Goal: Task Accomplishment & Management: Manage account settings

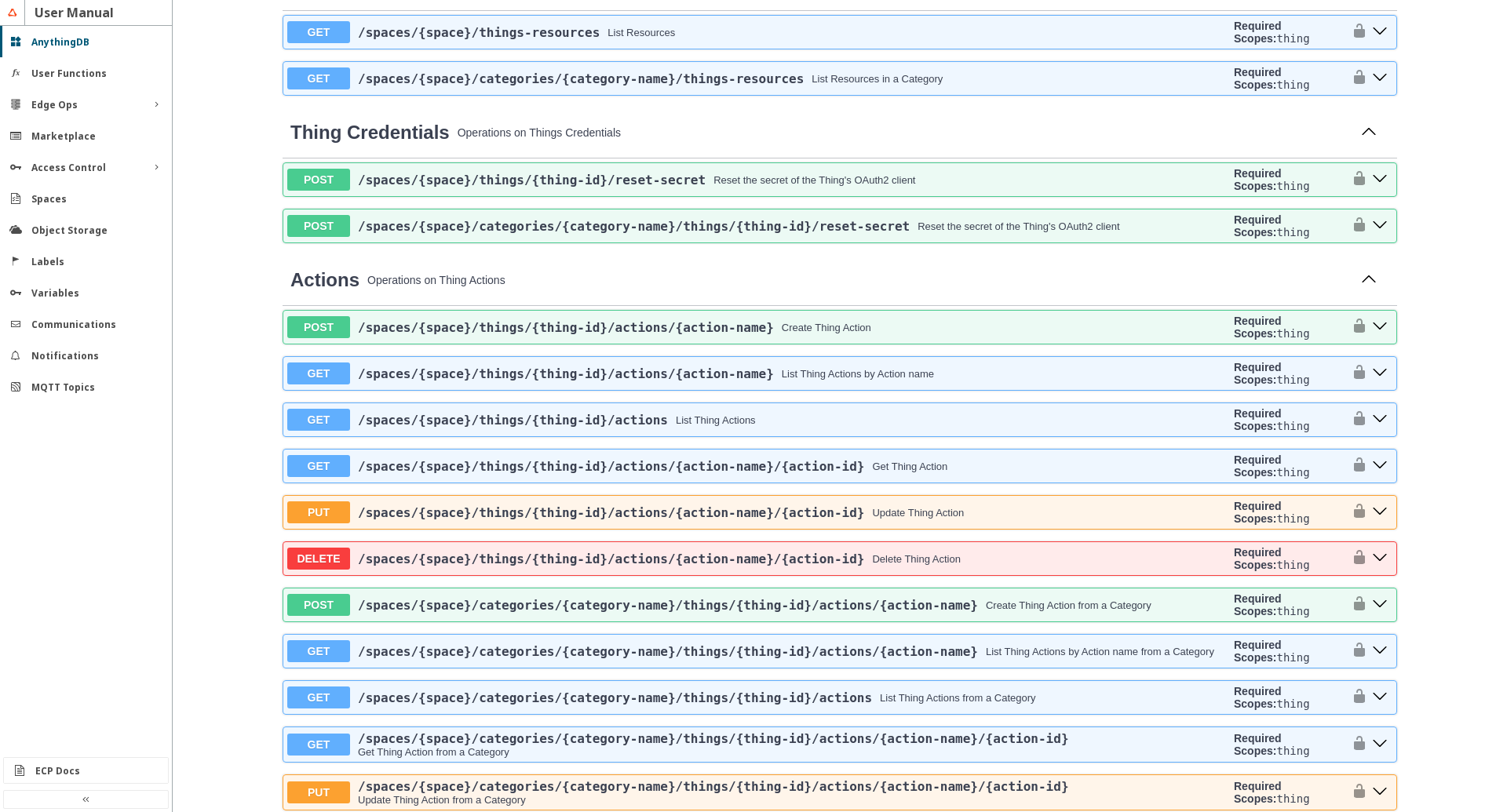
scroll to position [2505, 0]
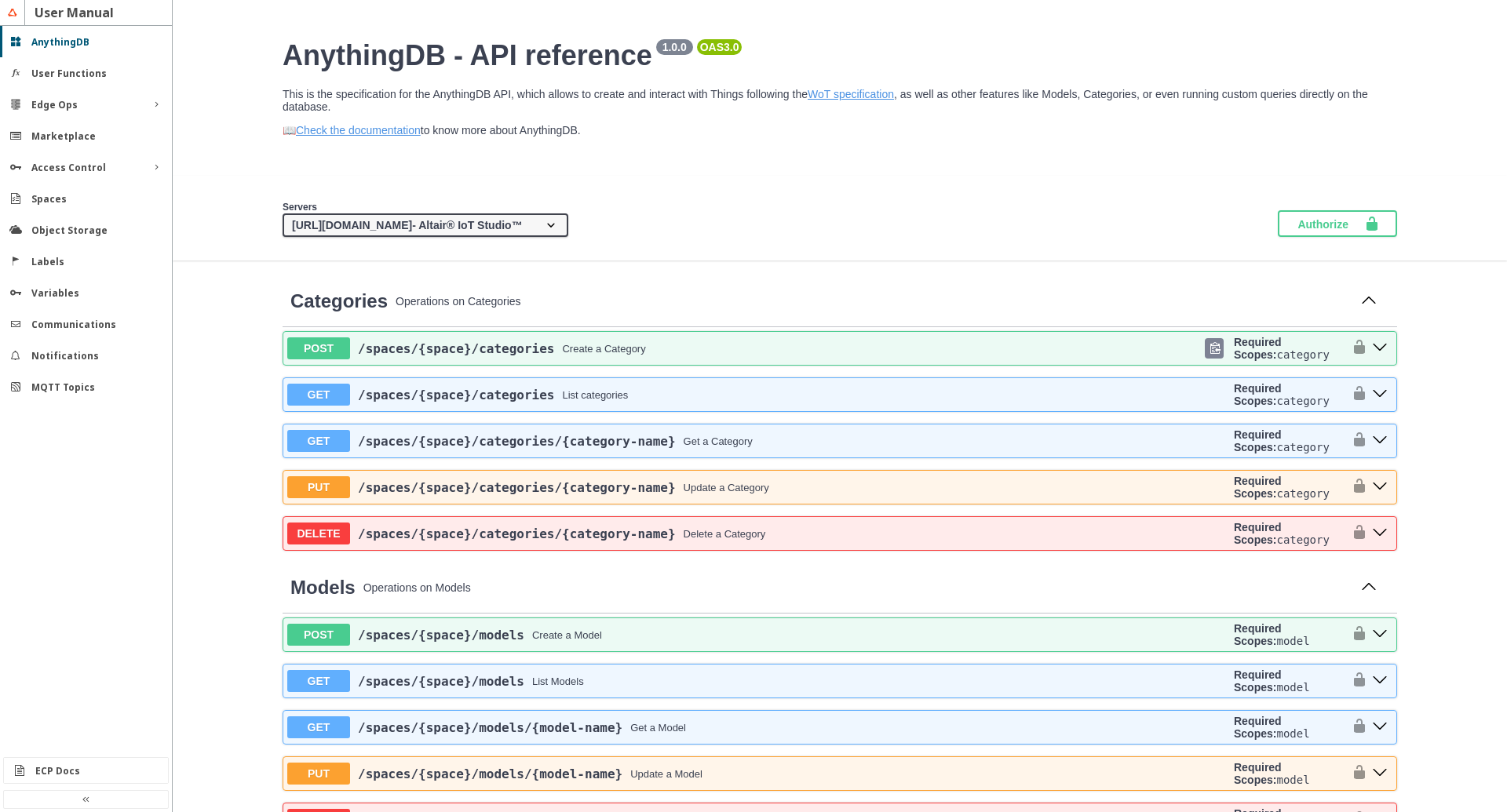
click at [1385, 355] on icon "post ​/spaces​/{space}​/categories" at bounding box center [1380, 347] width 16 height 16
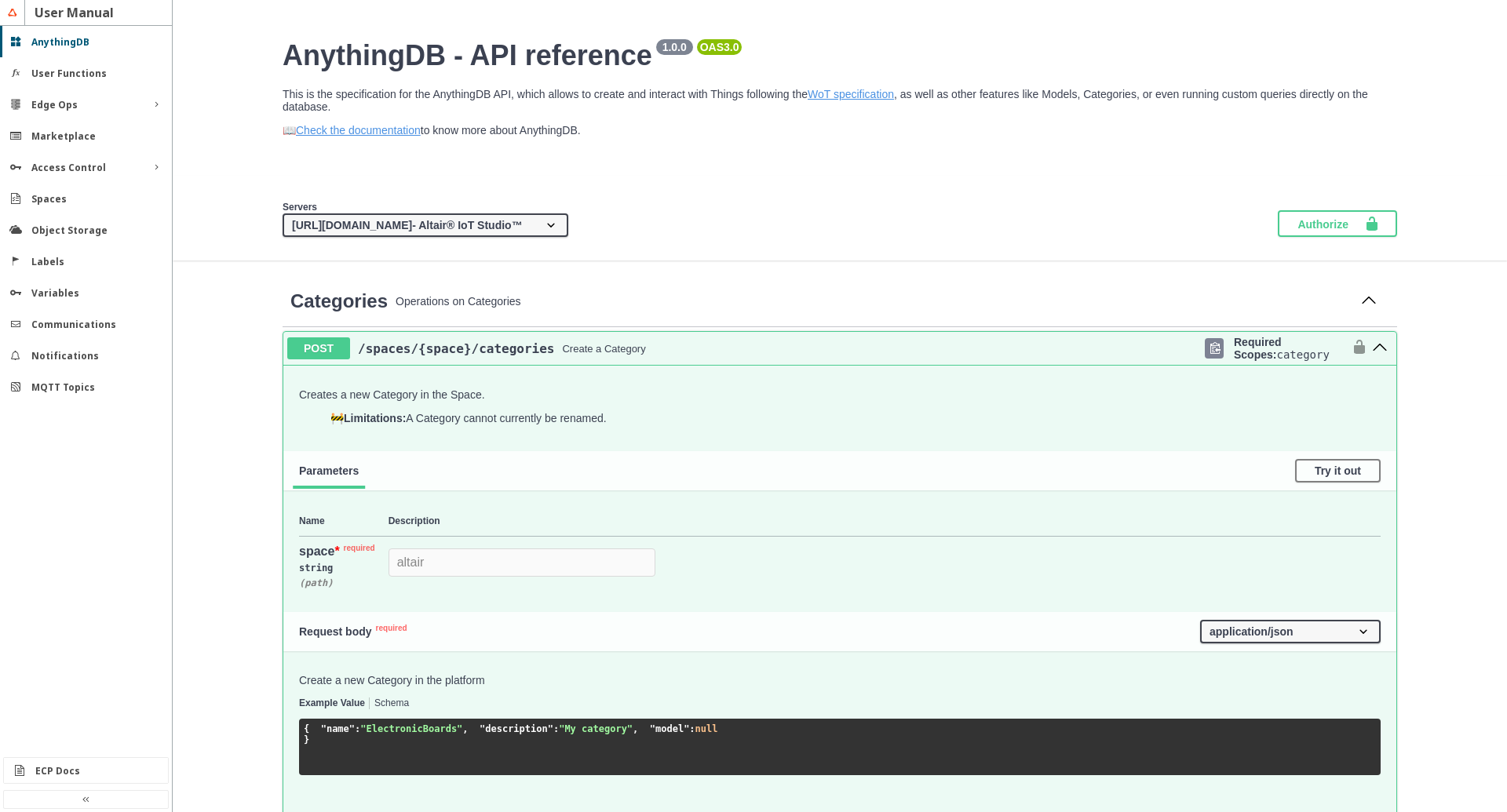
click at [1385, 355] on icon "post ​/spaces​/{space}​/categories" at bounding box center [1380, 347] width 16 height 16
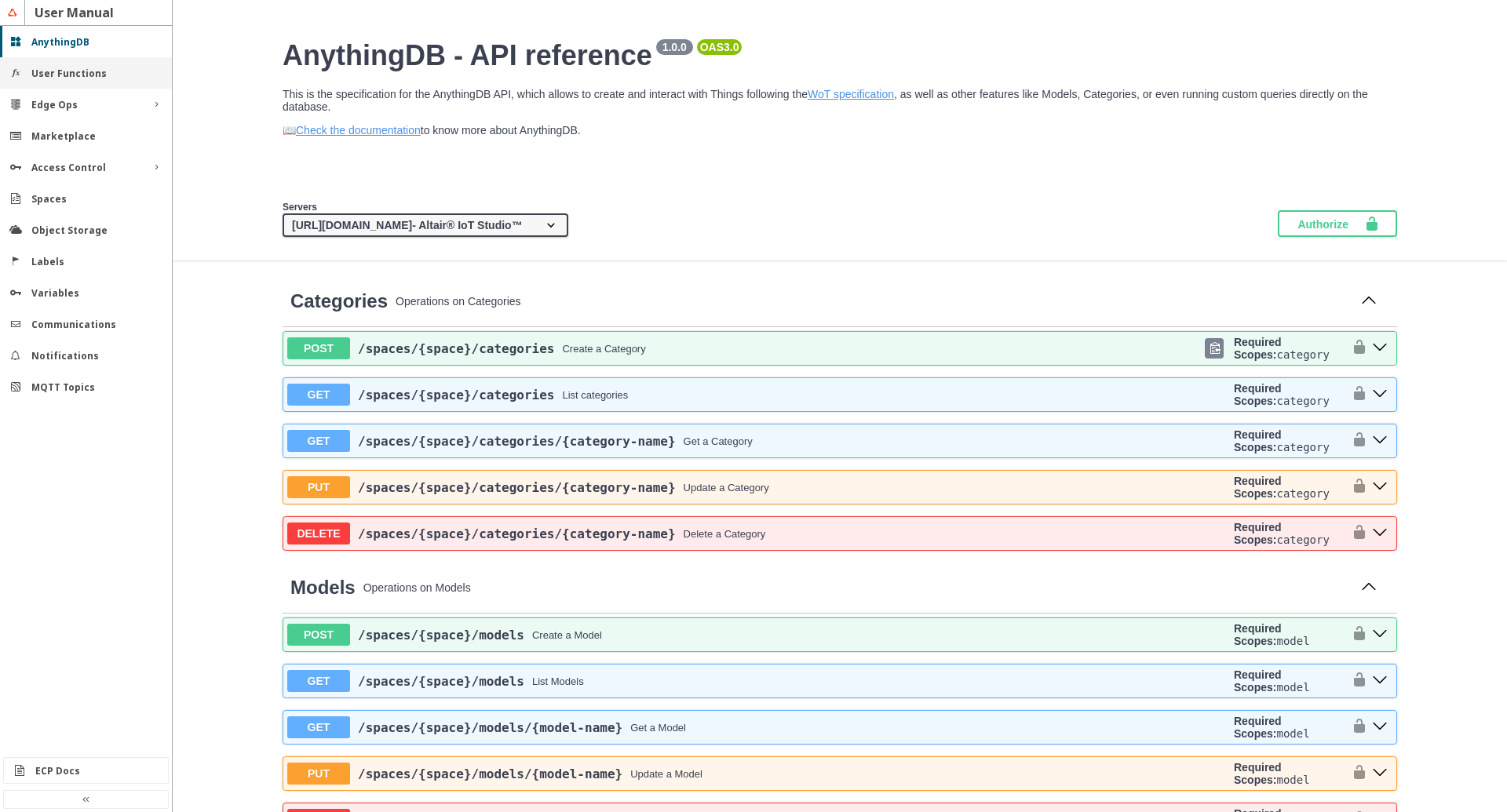
click at [0, 0] on slot "User Functions" at bounding box center [0, 0] width 0 height 0
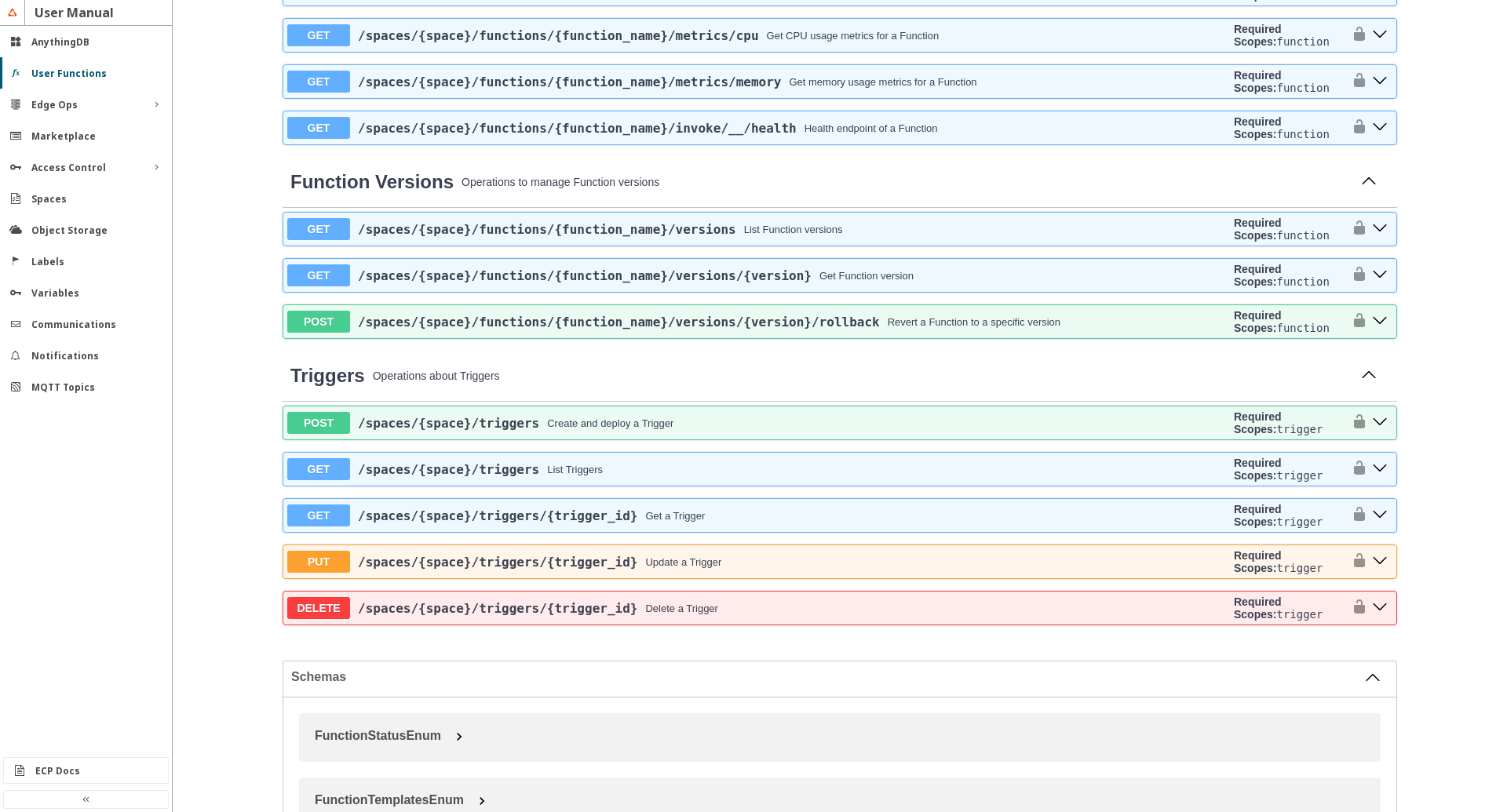
scroll to position [1342, 0]
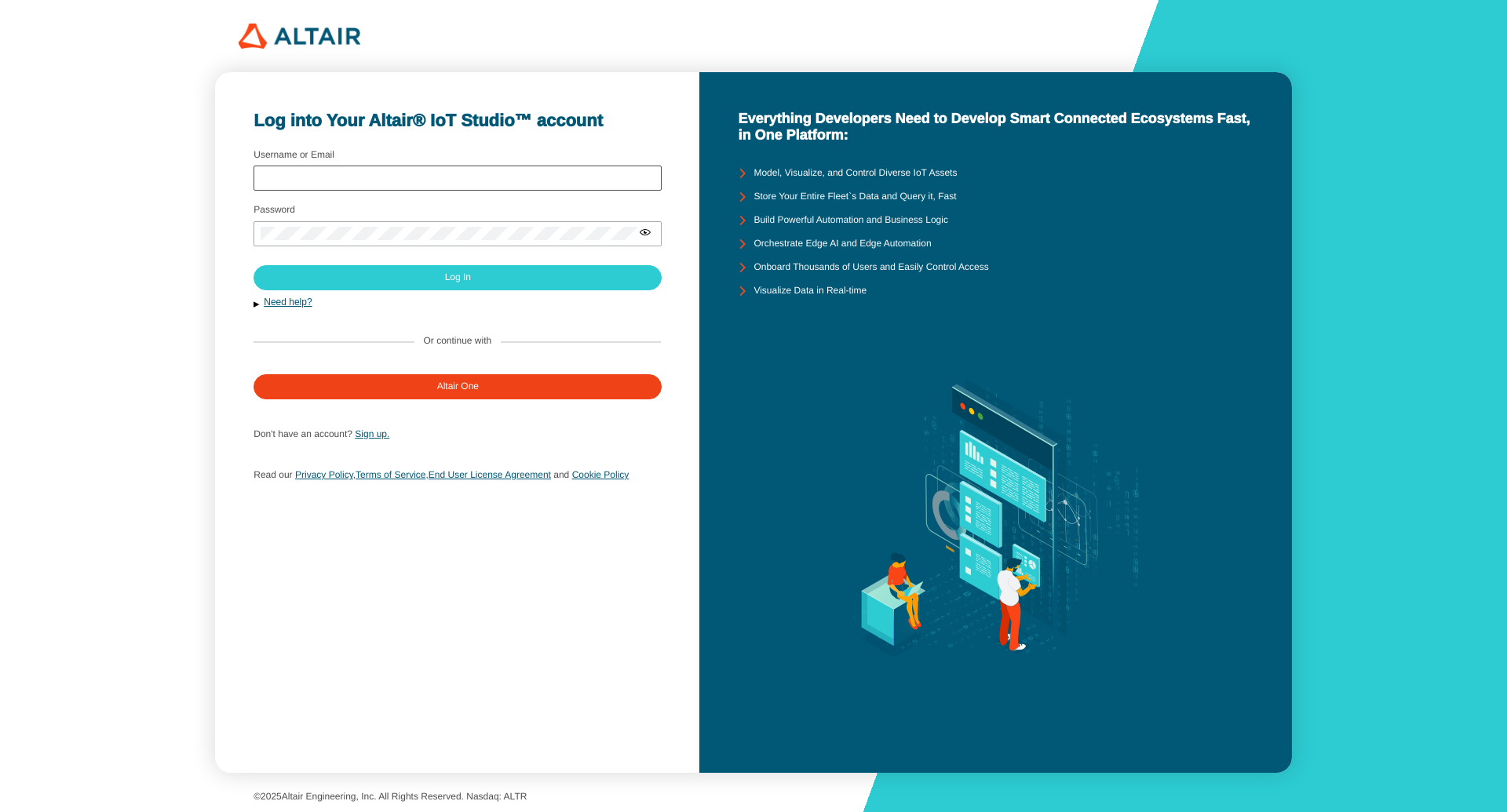
click at [363, 170] on div at bounding box center [458, 178] width 408 height 25
click at [343, 173] on input "Username or Email" at bounding box center [458, 178] width 394 height 11
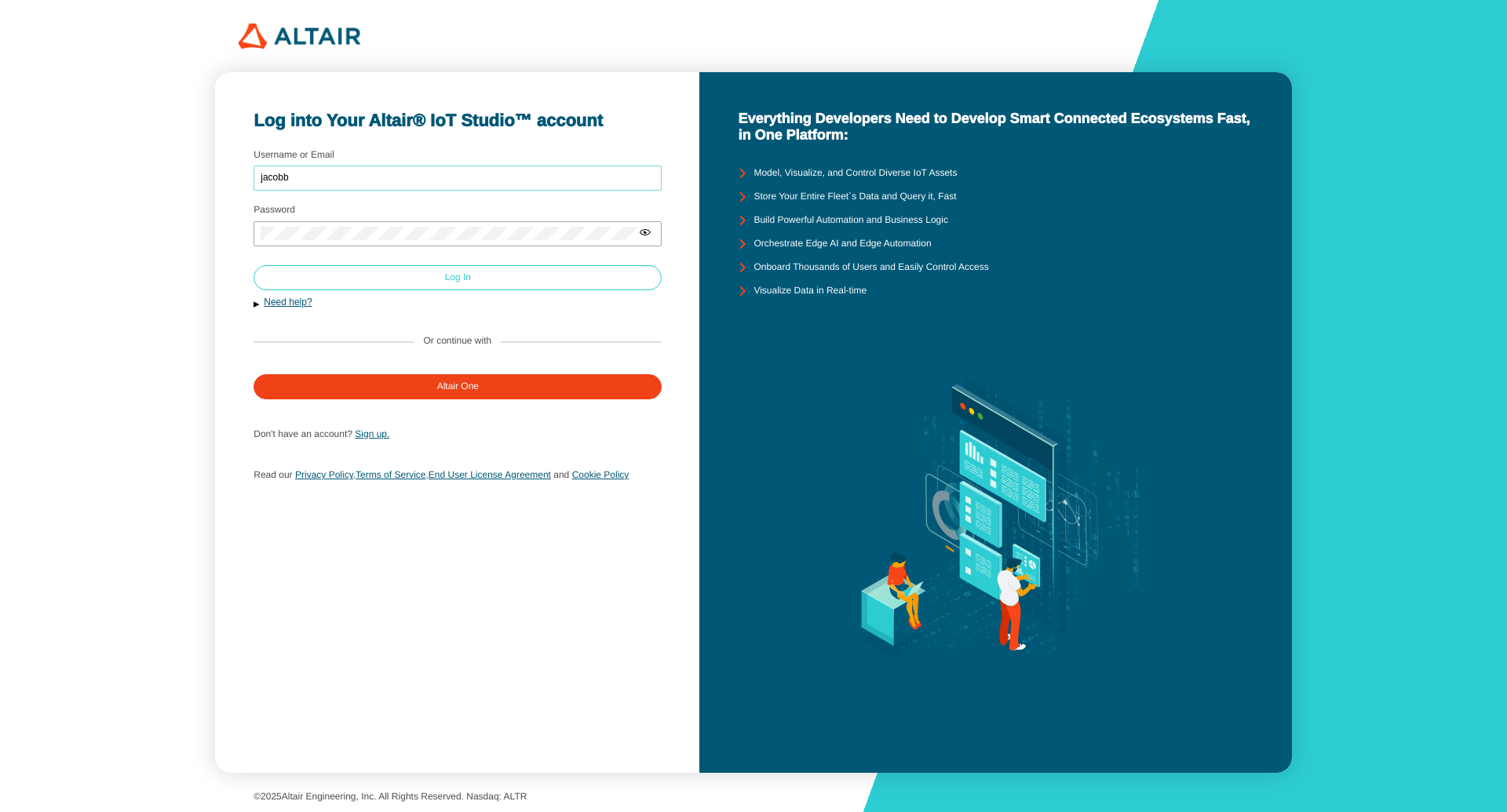
type input "jacobb"
click at [402, 280] on paper-button "Log In" at bounding box center [458, 277] width 408 height 25
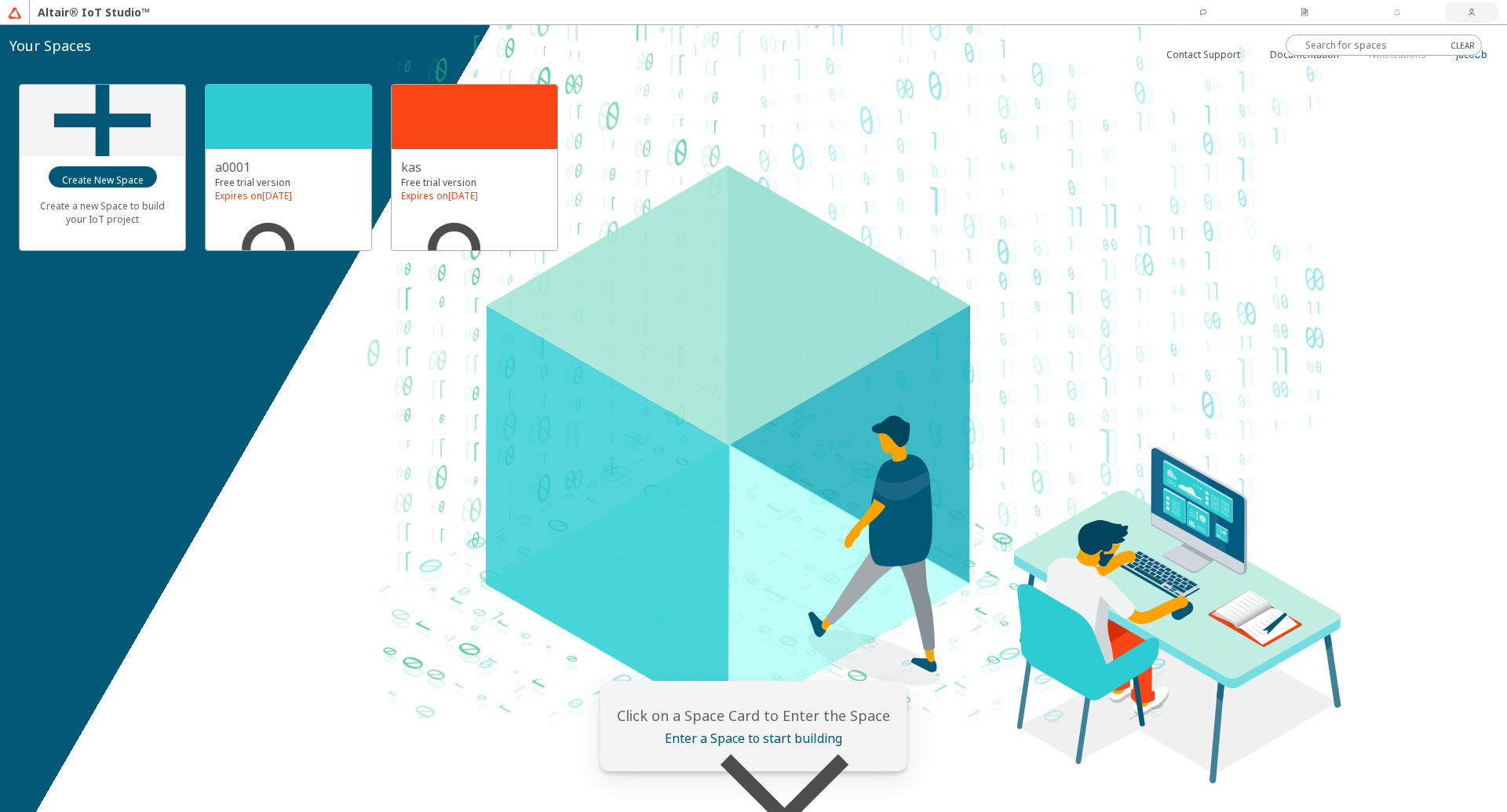
click at [0, 0] on slot "jacobb" at bounding box center [0, 0] width 0 height 0
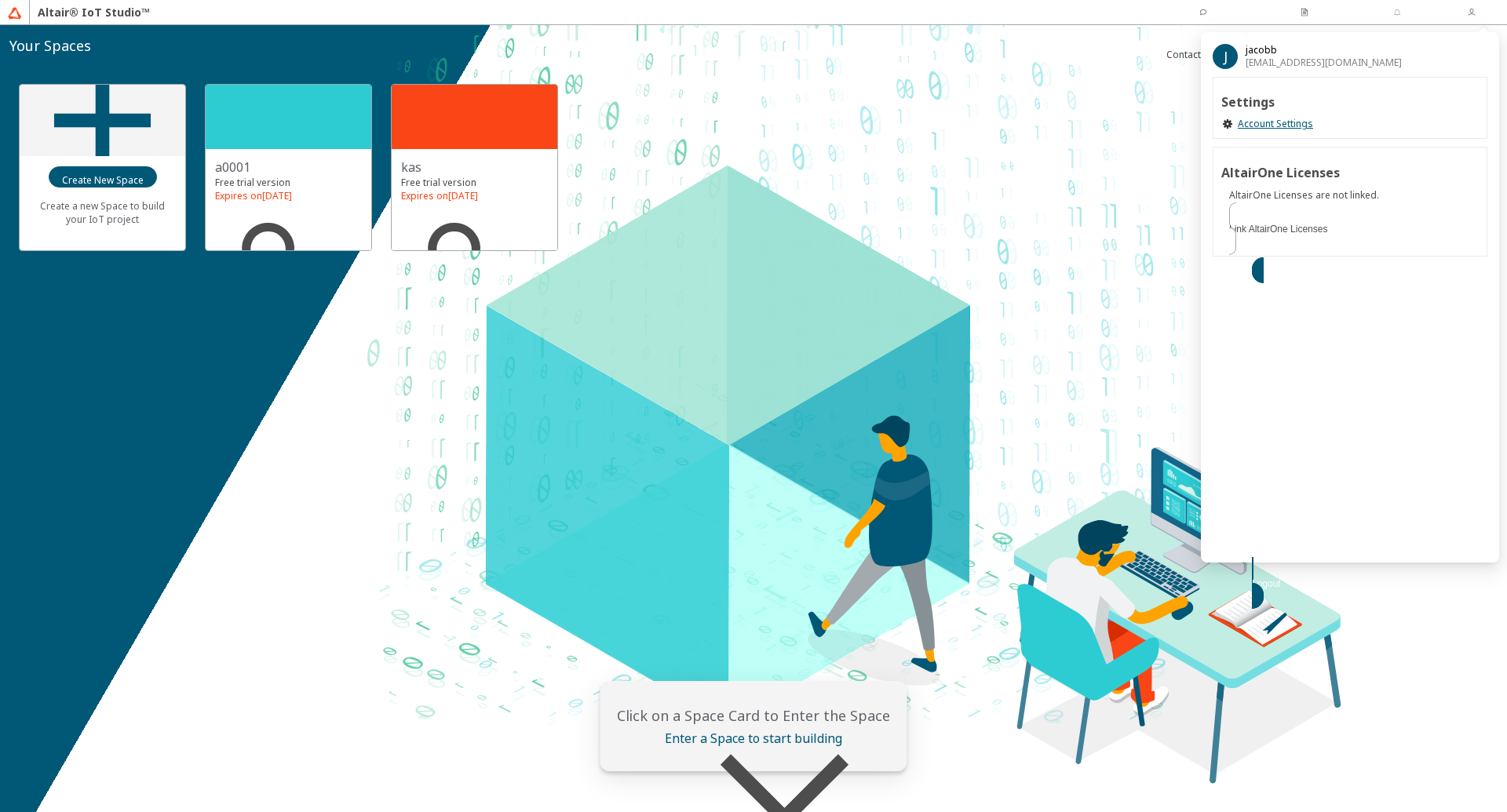
drag, startPoint x: 918, startPoint y: 166, endPoint x: 775, endPoint y: 163, distance: 143.7
click at [917, 166] on div "Create a new Space to build your IoT project a0001 Free trial version Expires o…" at bounding box center [753, 167] width 1507 height 205
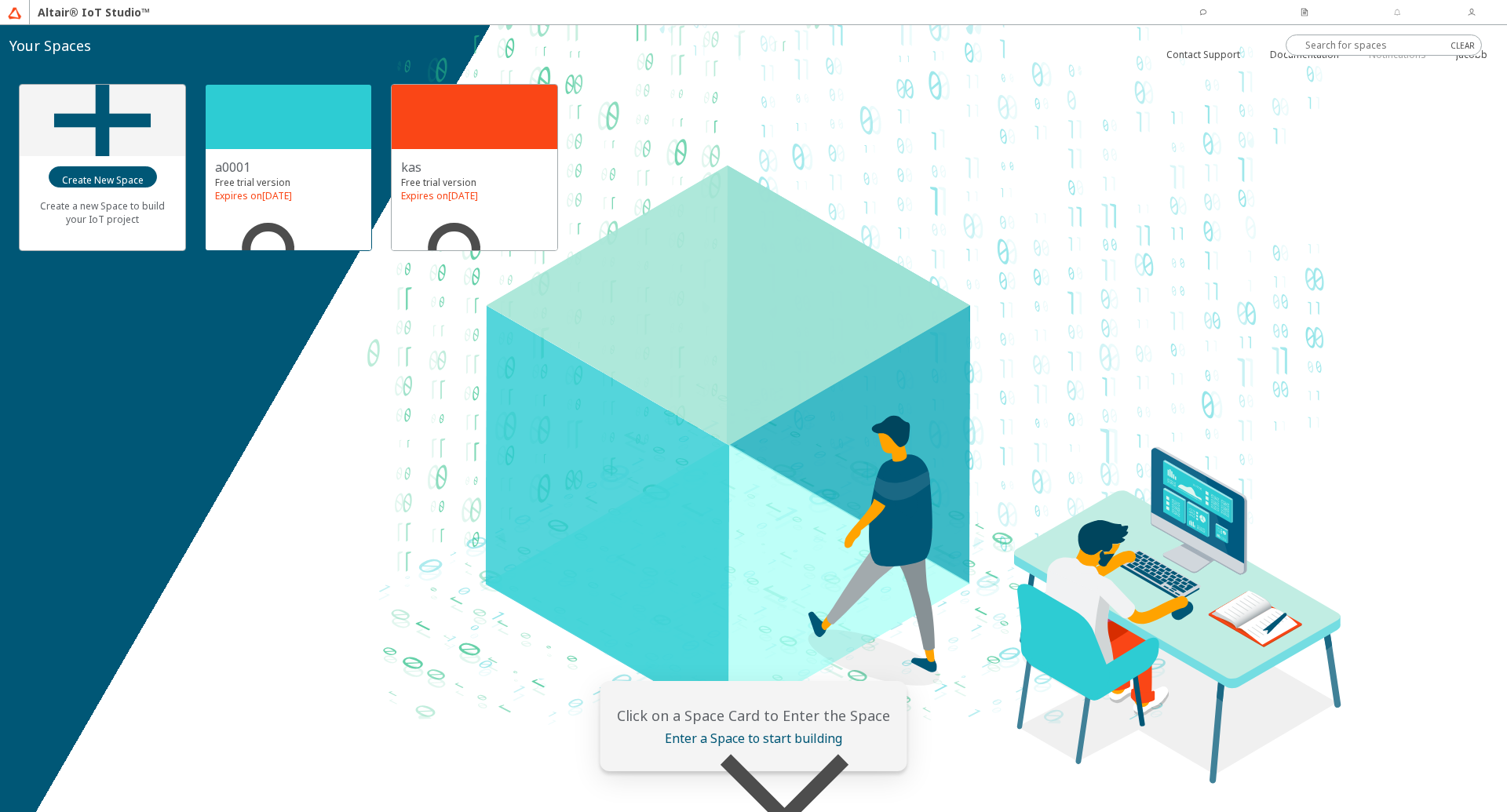
click at [273, 126] on div at bounding box center [289, 117] width 166 height 64
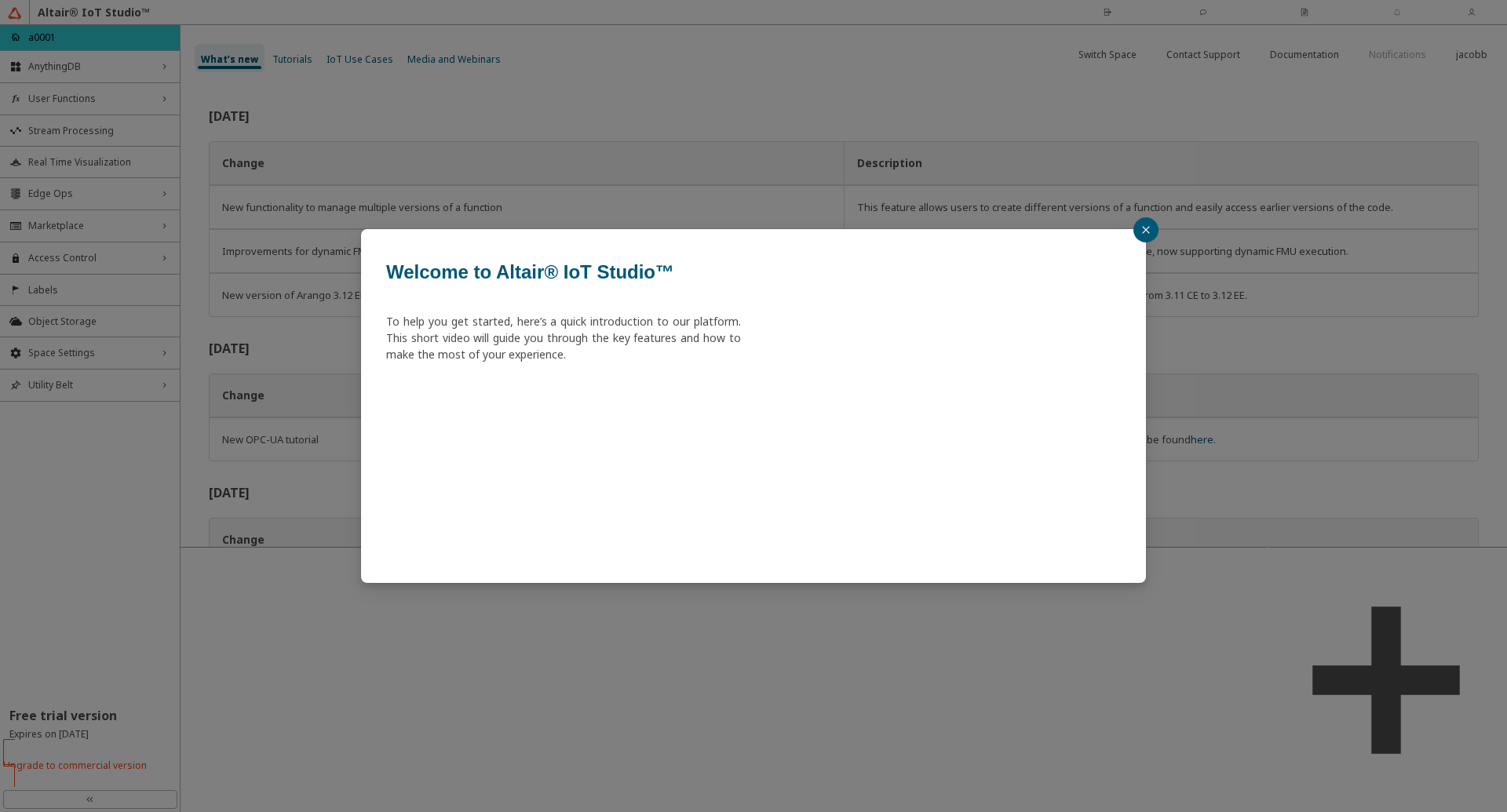
click at [1142, 228] on icon "close" at bounding box center [1145, 229] width 9 height 9
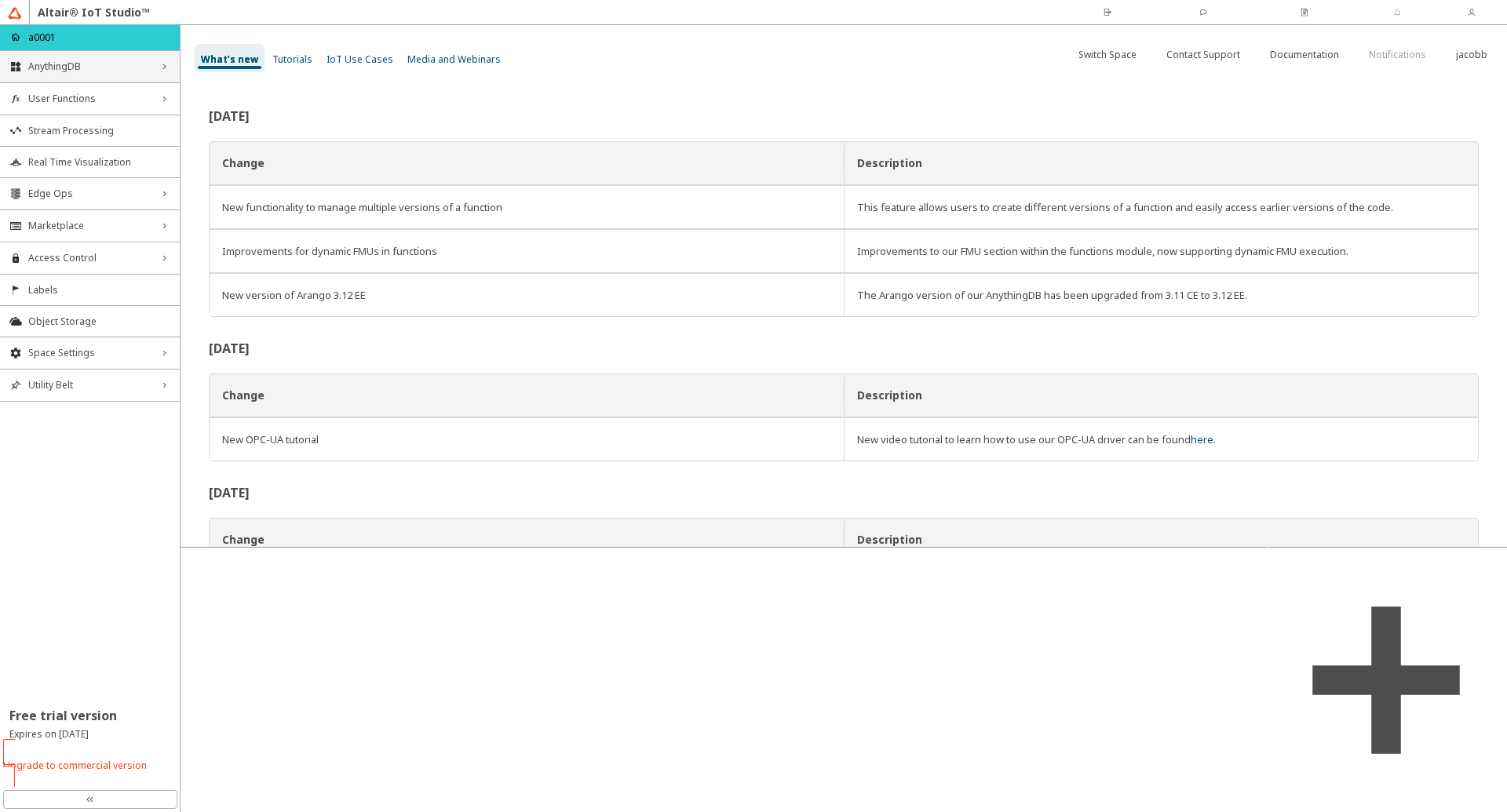
click at [106, 71] on span "AnythingDB" at bounding box center [89, 66] width 123 height 13
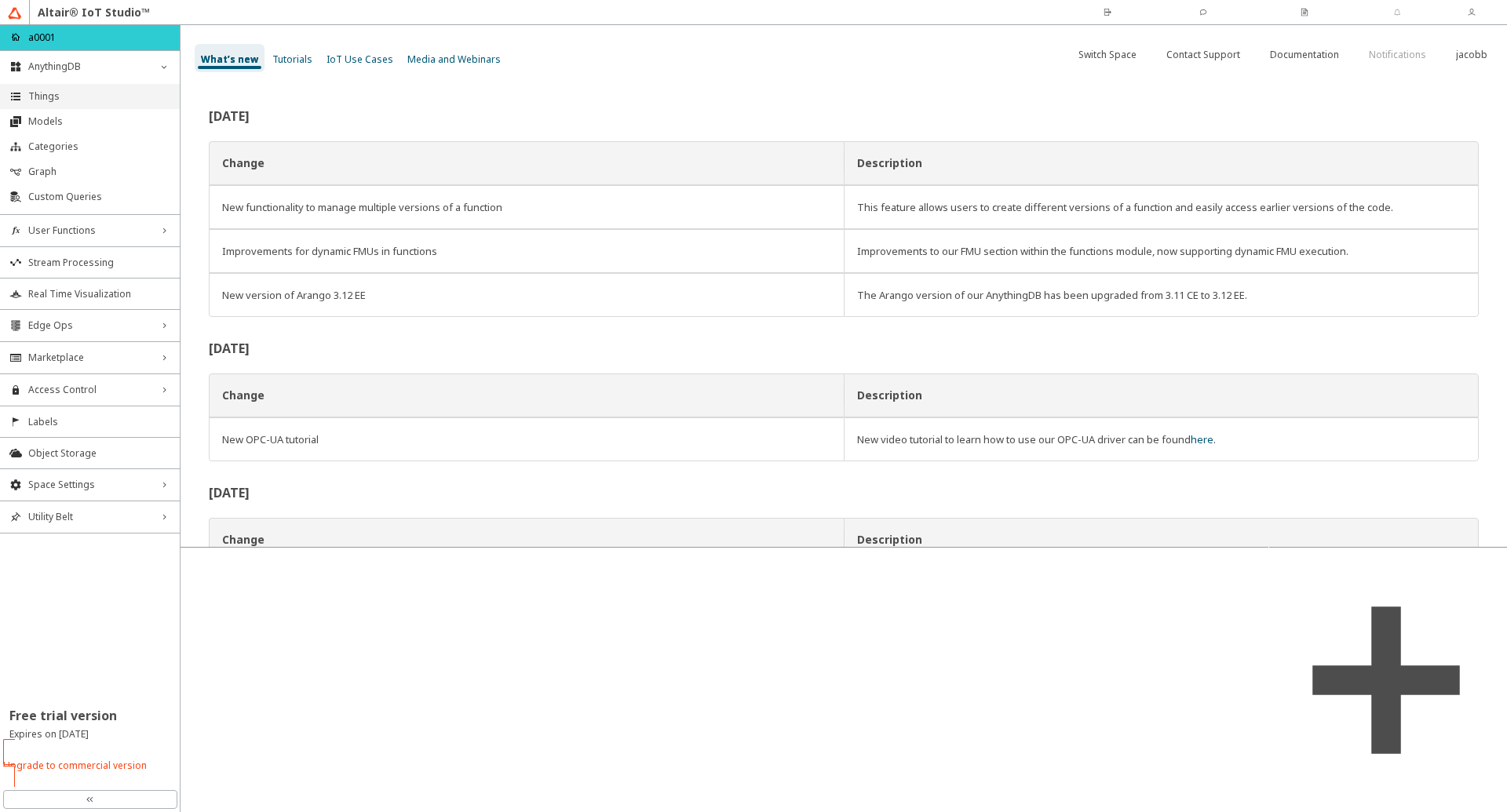
click at [92, 97] on span "Things" at bounding box center [99, 96] width 142 height 13
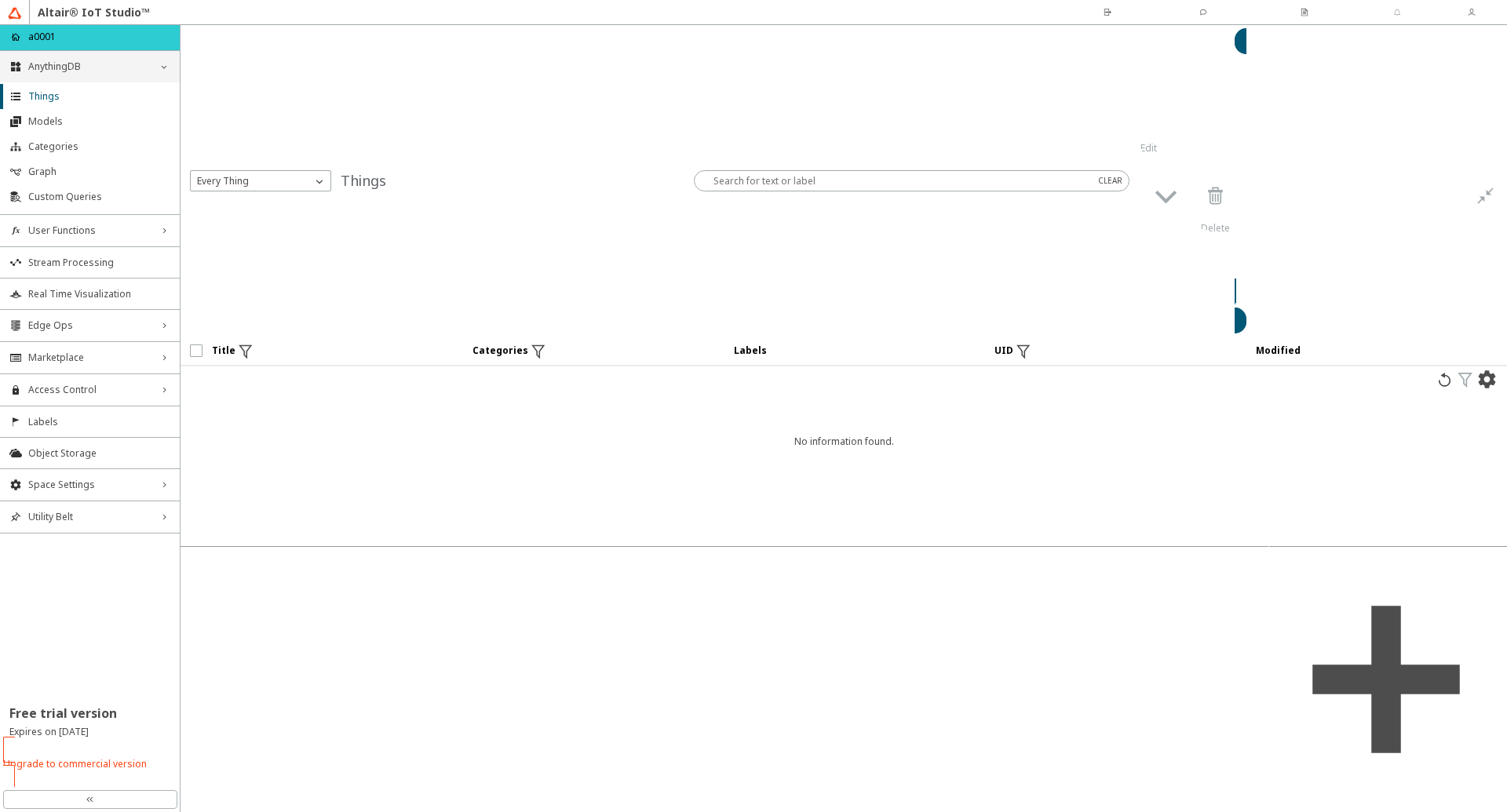
click at [111, 64] on span "AnythingDB" at bounding box center [89, 66] width 123 height 13
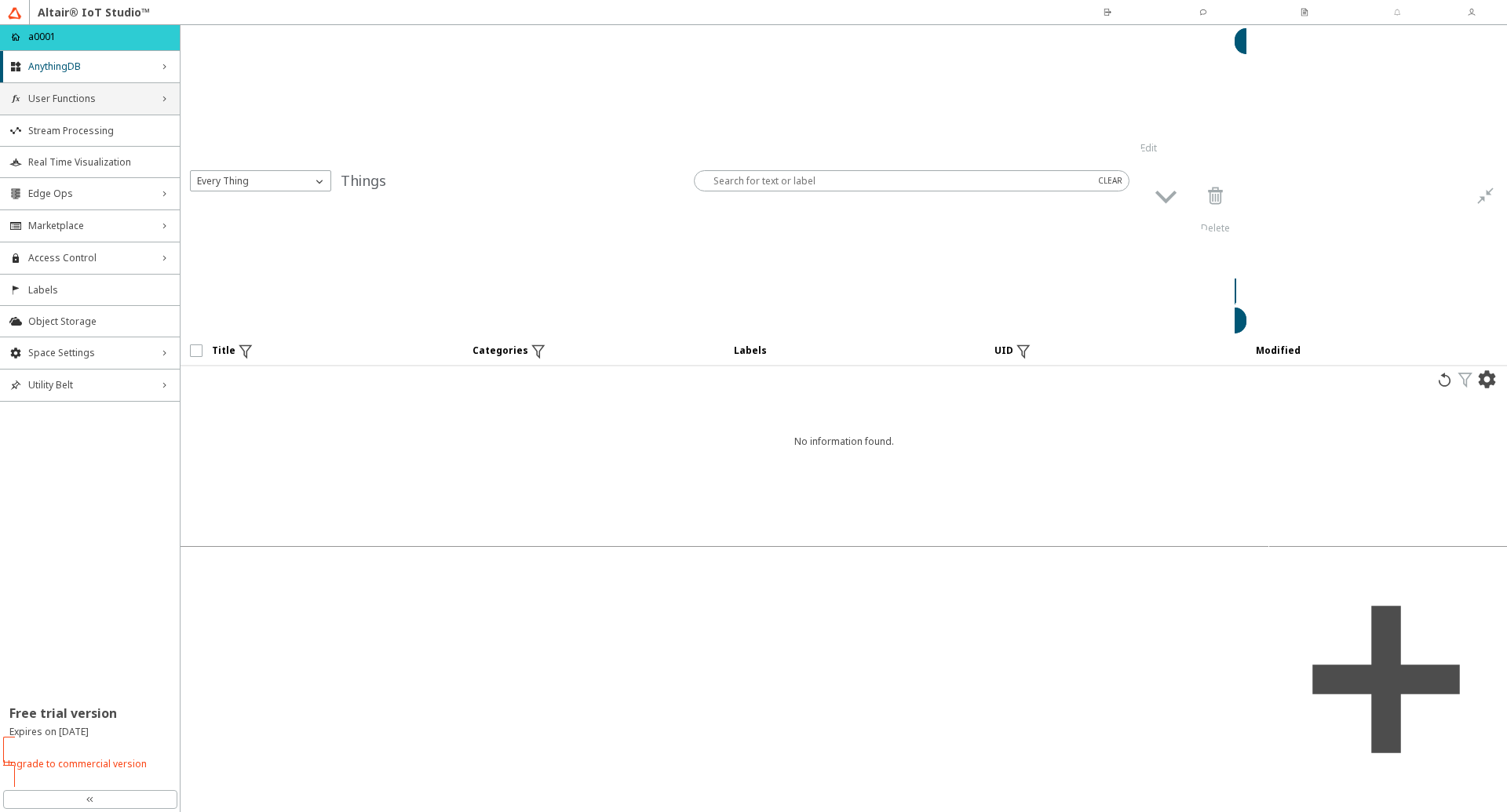
click at [111, 100] on span "User Functions" at bounding box center [89, 99] width 123 height 13
click at [93, 132] on span "Functions" at bounding box center [99, 128] width 142 height 13
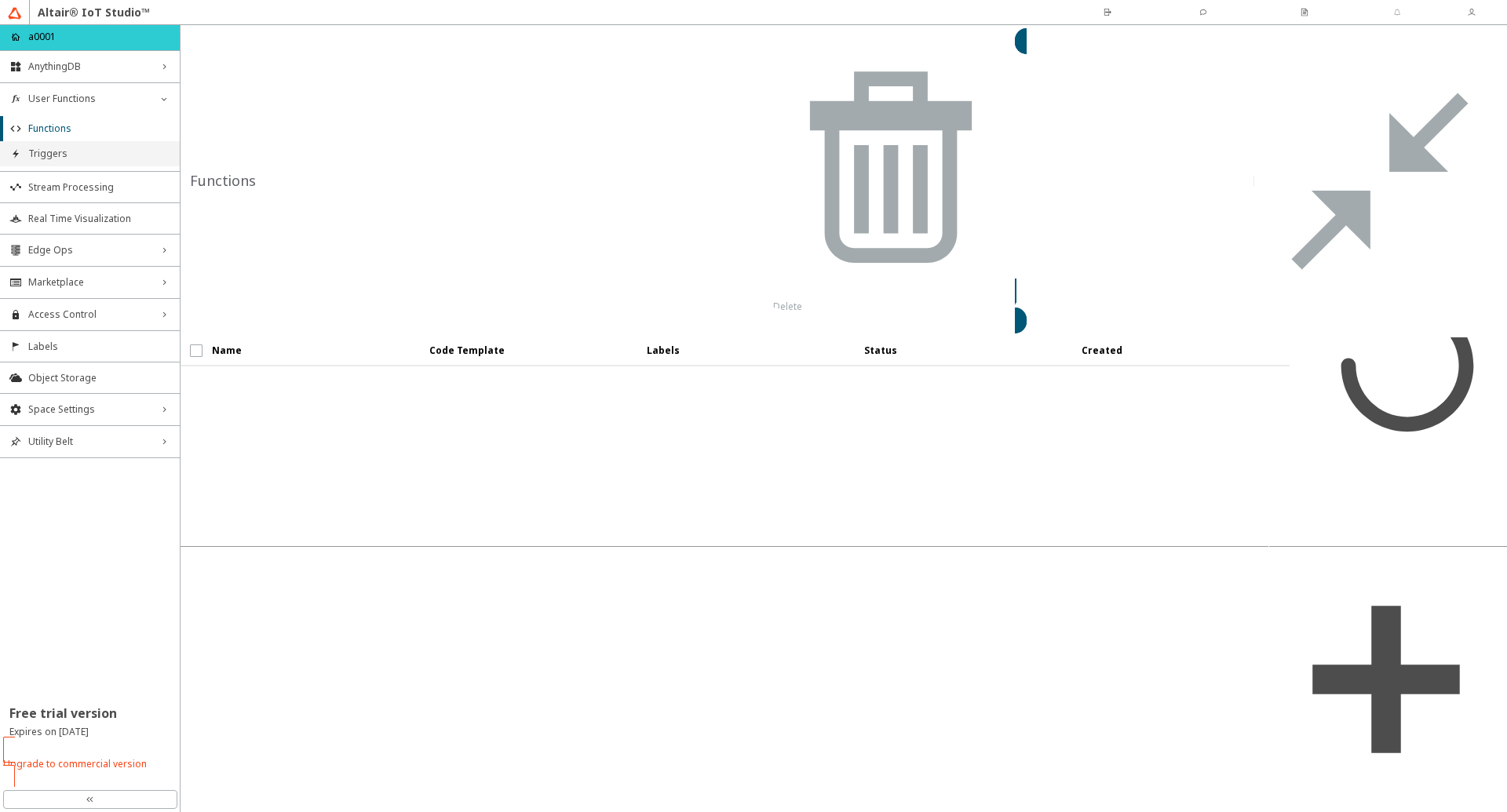
click at [76, 158] on span "Triggers" at bounding box center [99, 154] width 142 height 13
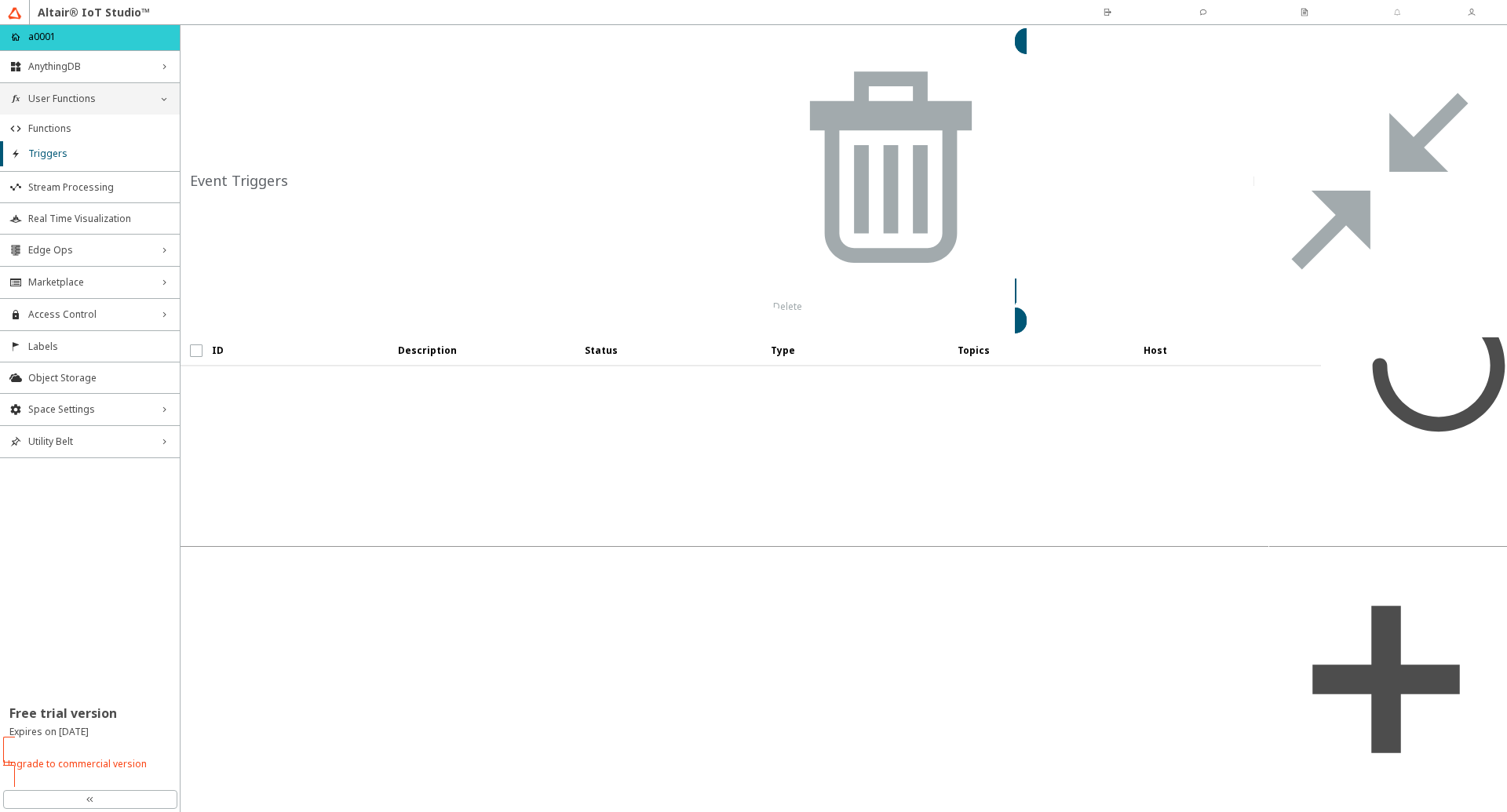
click at [108, 102] on span "User Functions" at bounding box center [89, 99] width 123 height 13
click at [0, 0] on slot "jacobb" at bounding box center [0, 0] width 0 height 0
click at [777, 337] on iron-scroll-threshold "ID Description Status" at bounding box center [844, 442] width 1326 height 210
click at [1078, 13] on iron-icon at bounding box center [1107, 22] width 58 height 28
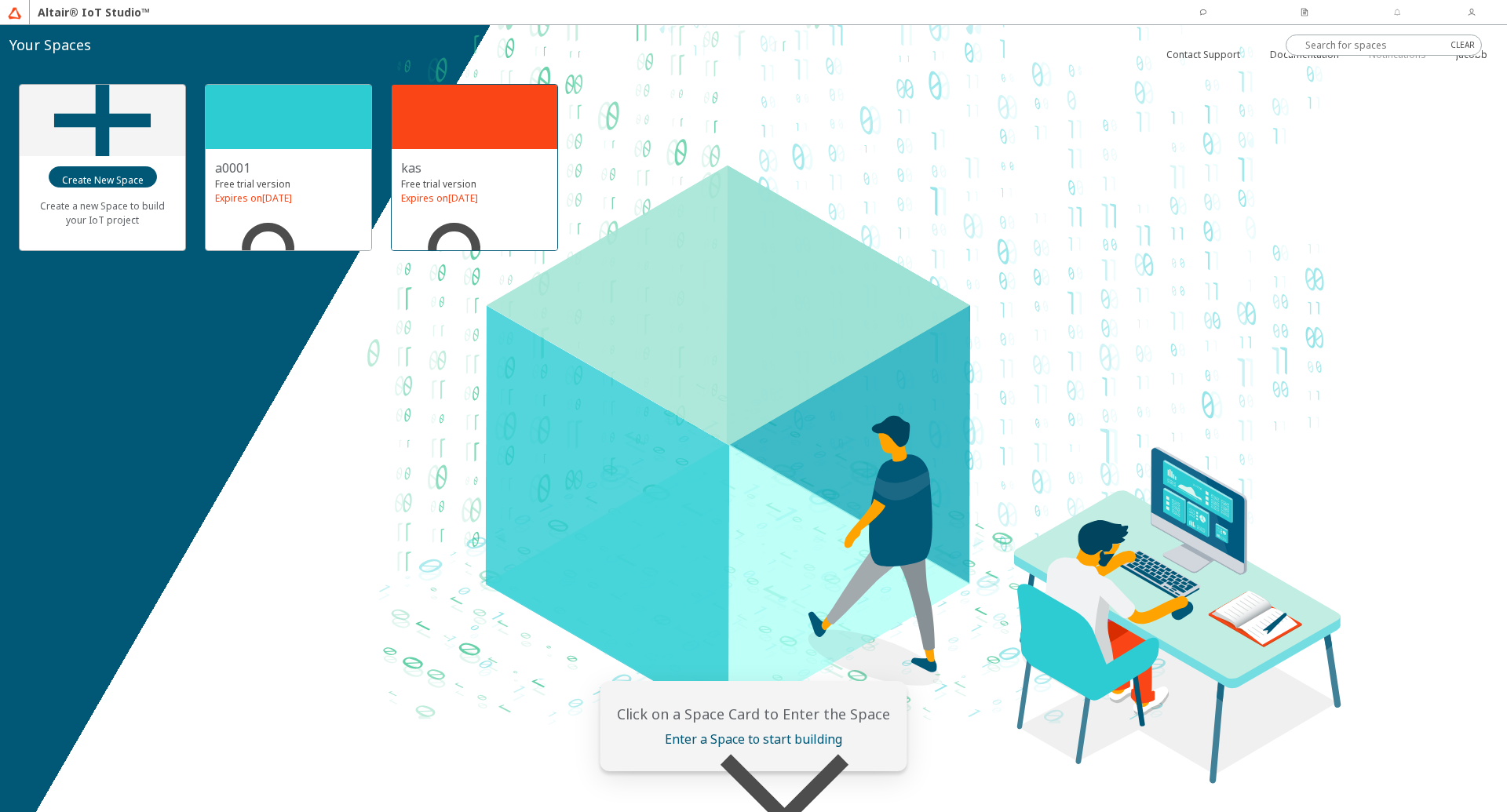
click at [468, 126] on div at bounding box center [475, 117] width 166 height 64
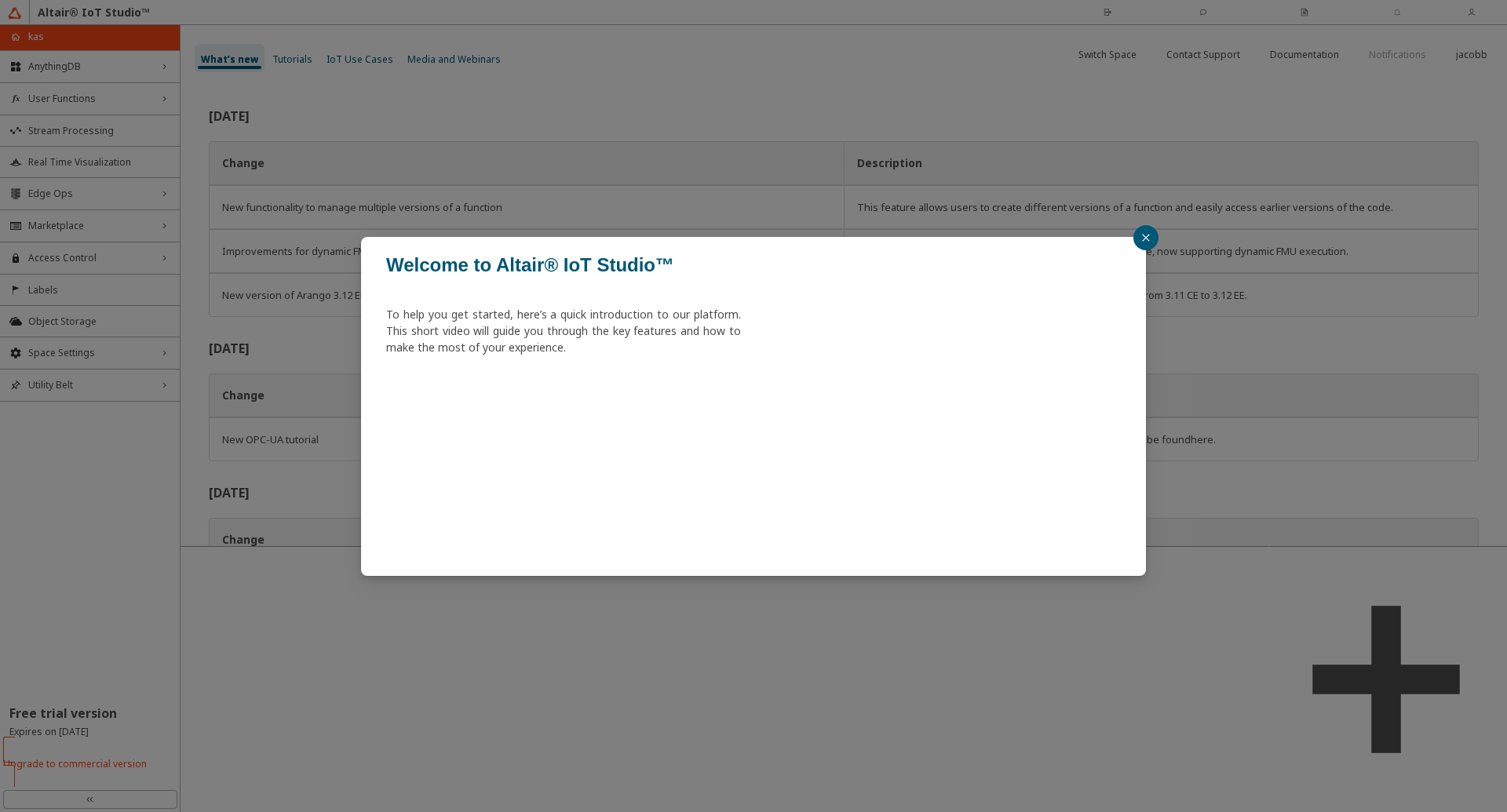
click at [1148, 243] on button "button" at bounding box center [1145, 237] width 25 height 25
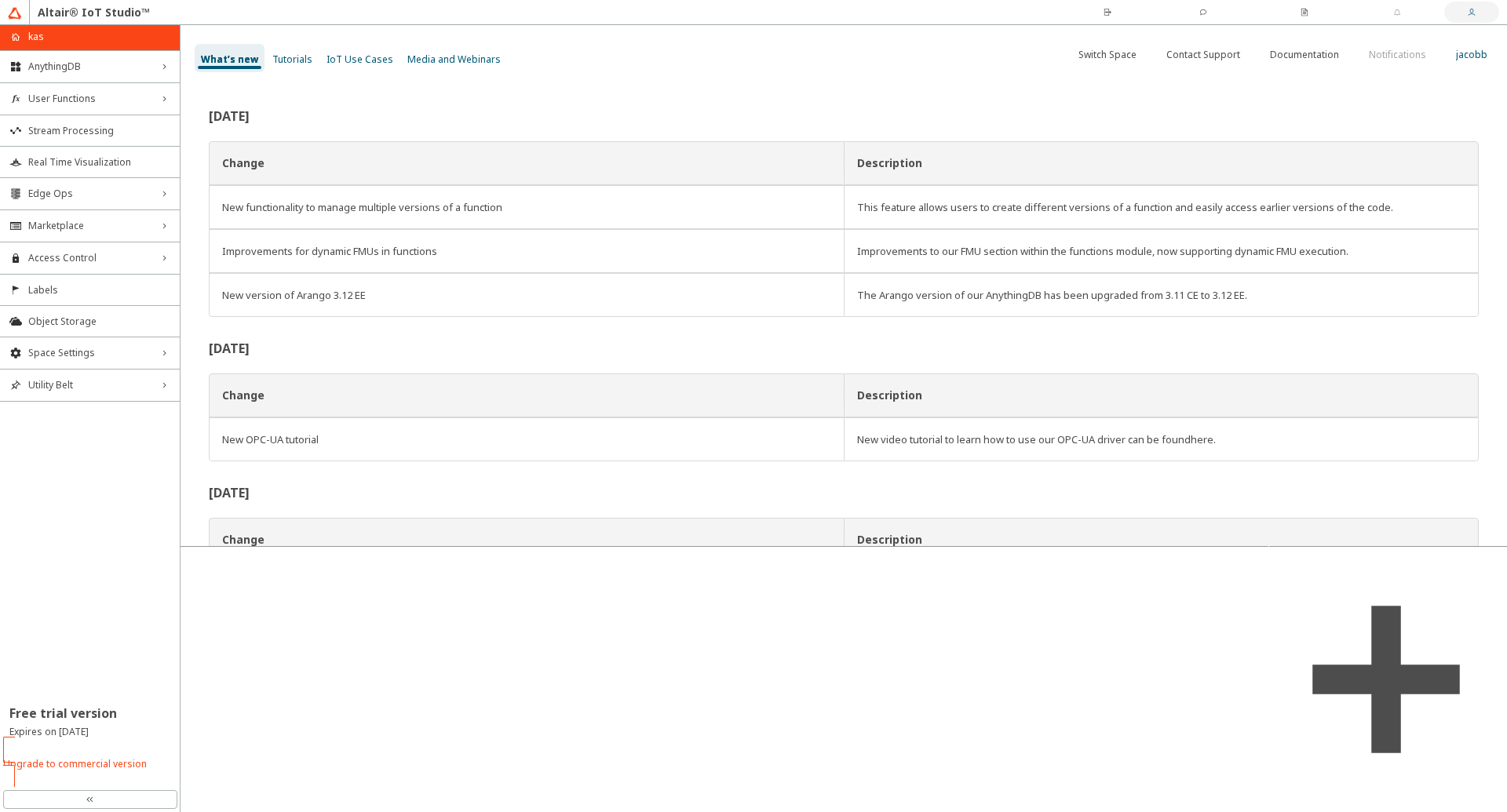
click at [0, 0] on slot "jacobb" at bounding box center [0, 0] width 0 height 0
click at [918, 75] on div "What’s new Tutorials IoT Use Cases Media and Webinars" at bounding box center [851, 58] width 1312 height 47
click at [74, 66] on span "AnythingDB" at bounding box center [89, 66] width 123 height 13
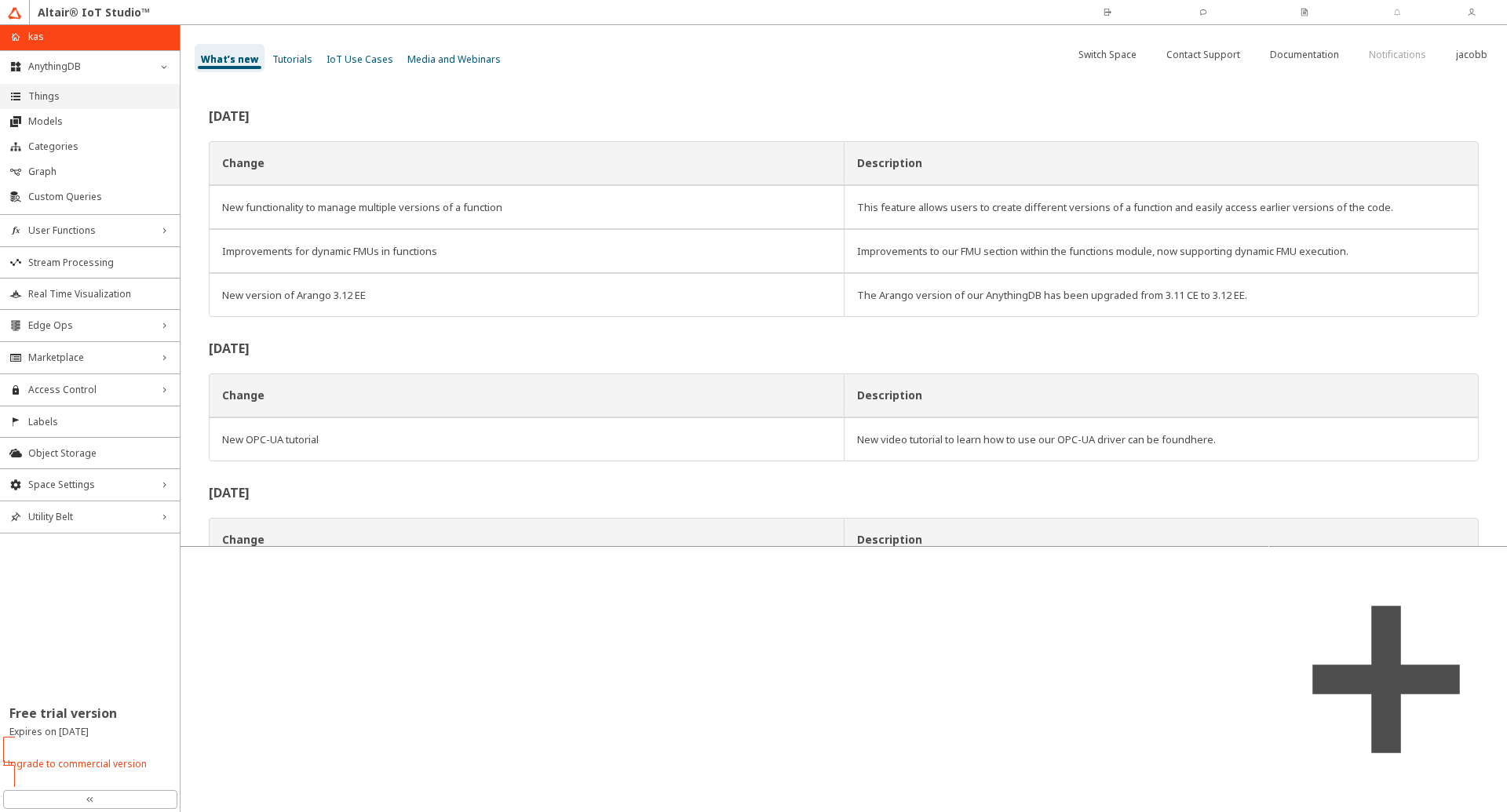
click at [58, 95] on span "Things" at bounding box center [99, 96] width 142 height 13
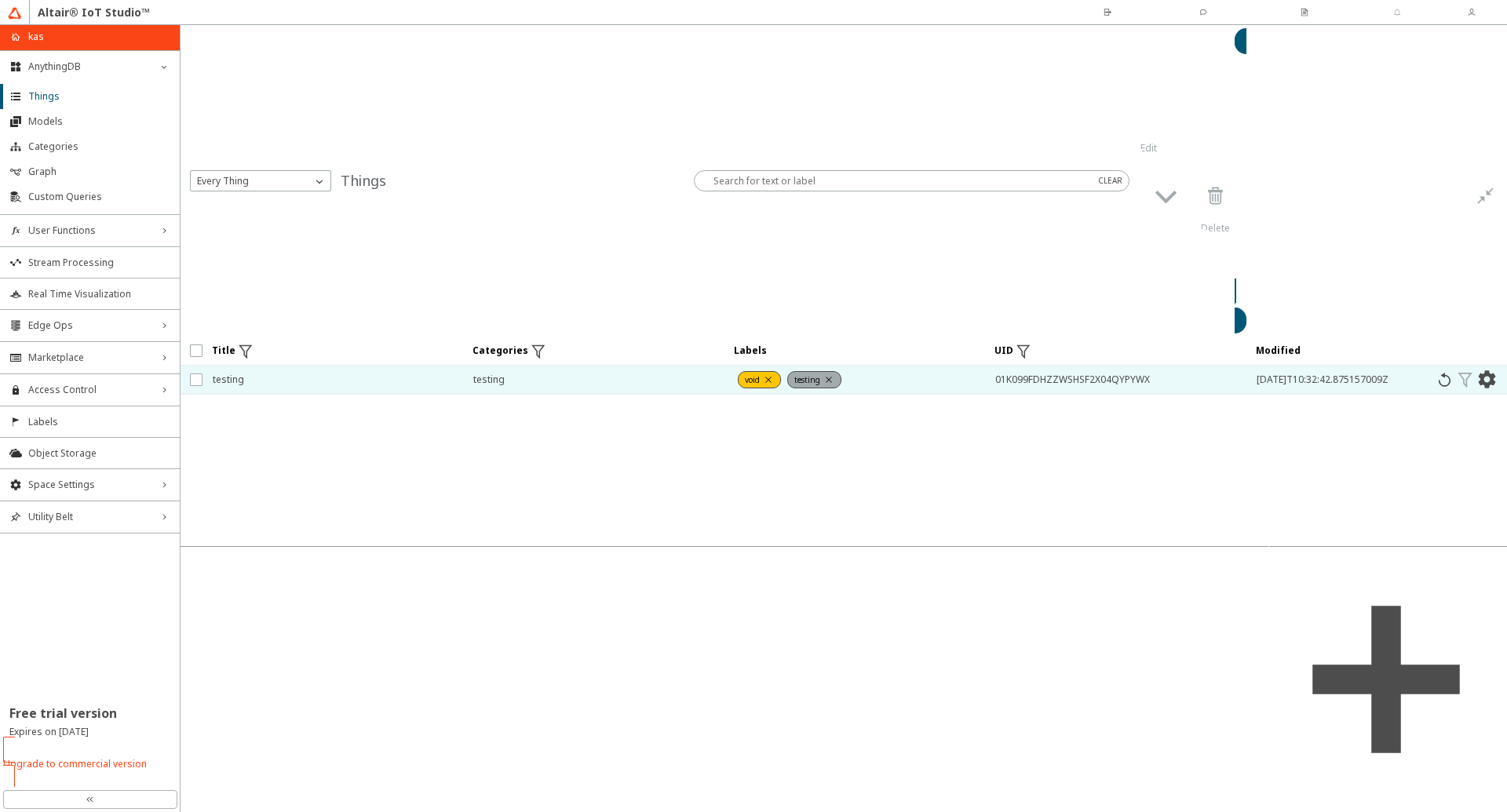
click at [338, 366] on span "testing" at bounding box center [333, 380] width 240 height 28
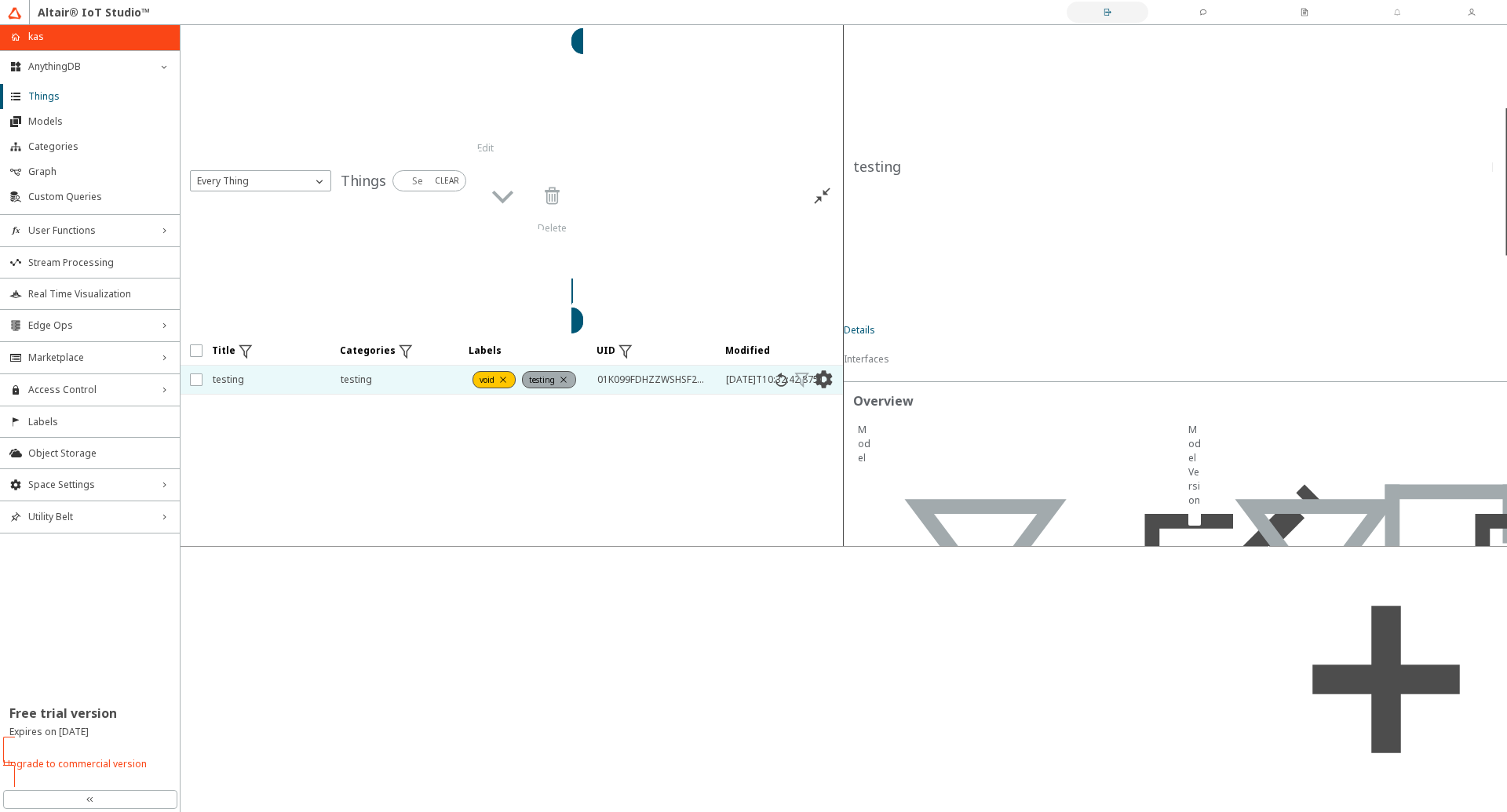
click at [0, 0] on slot "Switch Space" at bounding box center [0, 0] width 0 height 0
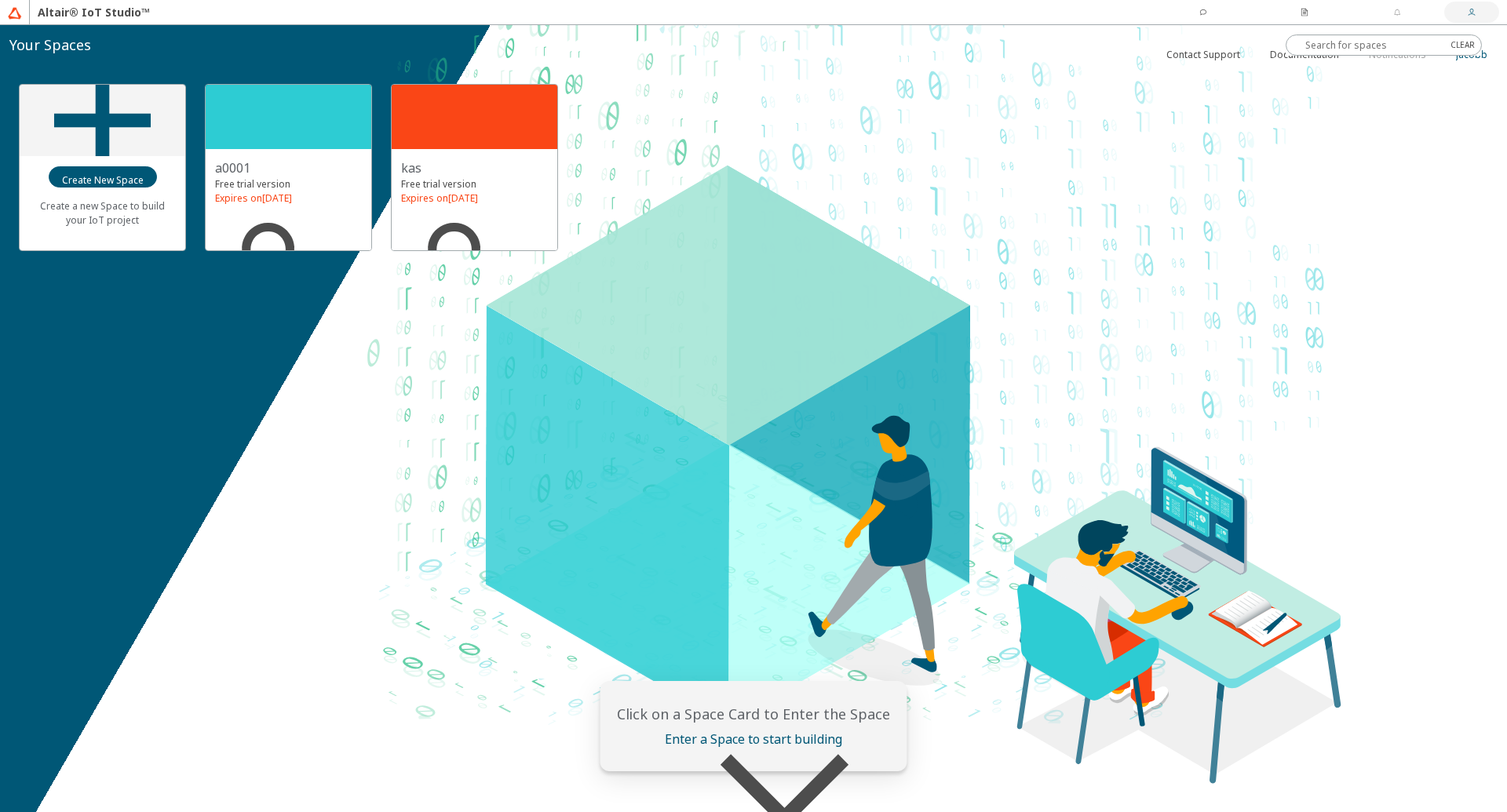
click at [0, 0] on slot "jacobb" at bounding box center [0, 0] width 0 height 0
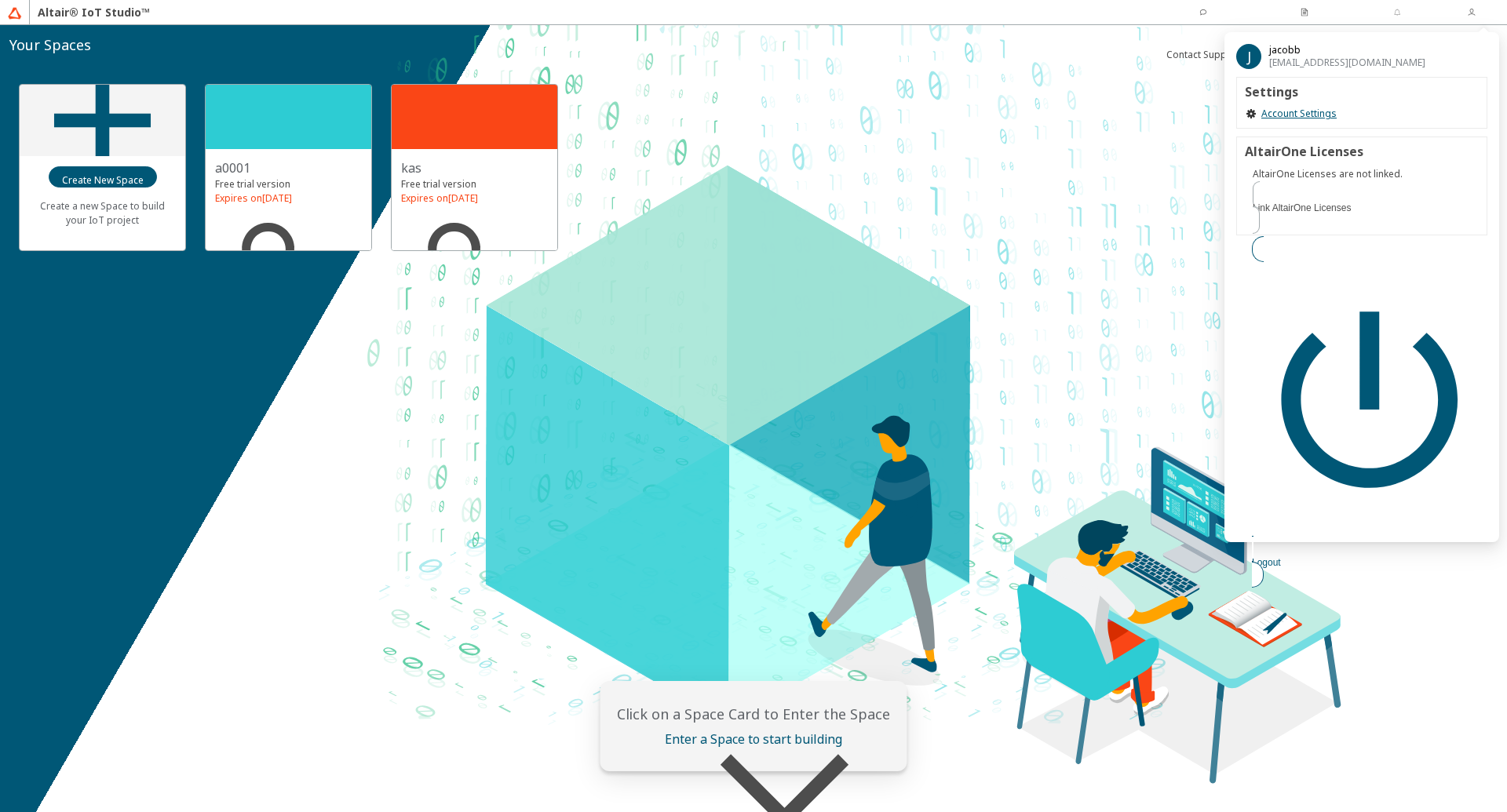
click at [0, 0] on slot "Logout" at bounding box center [0, 0] width 0 height 0
